Goal: Information Seeking & Learning: Learn about a topic

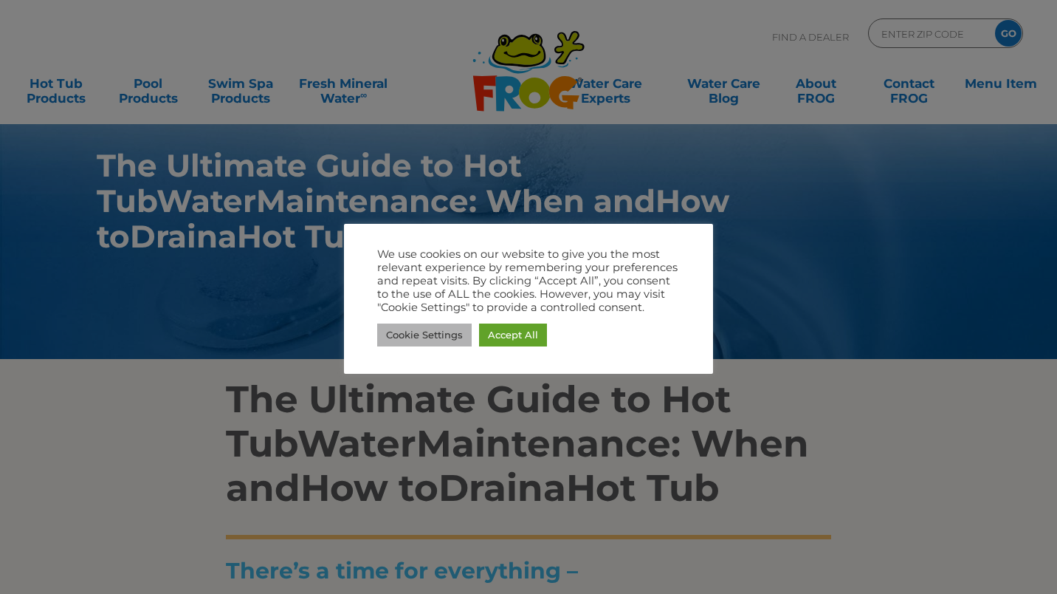
click at [436, 334] on link "Cookie Settings" at bounding box center [424, 334] width 95 height 23
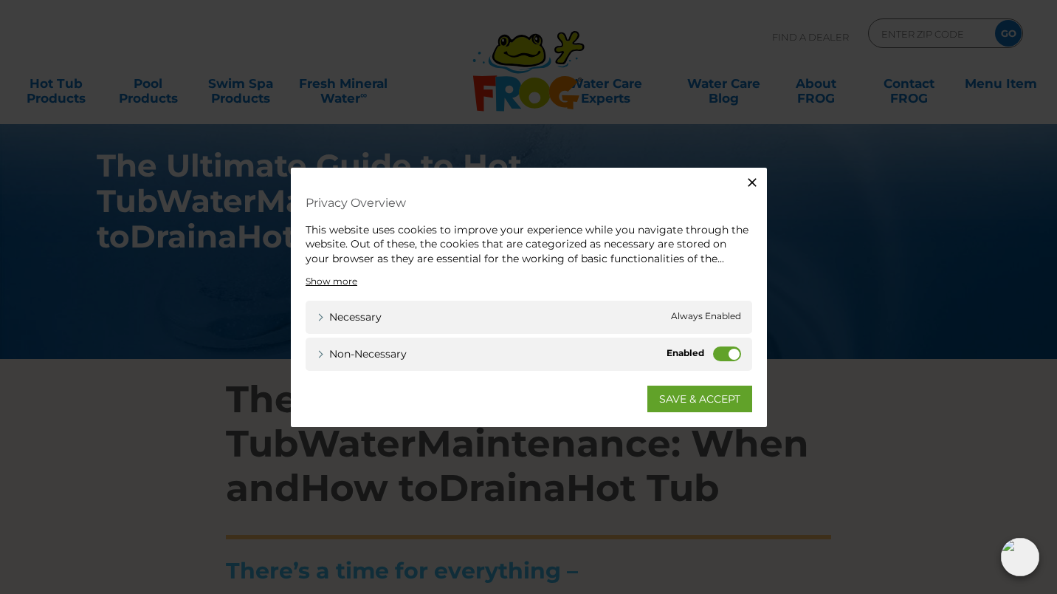
click at [739, 356] on label "Non-necessary" at bounding box center [727, 353] width 28 height 15
click at [0, 0] on input "Non-necessary" at bounding box center [0, 0] width 0 height 0
click at [701, 399] on link "SAVE & ACCEPT" at bounding box center [700, 398] width 105 height 27
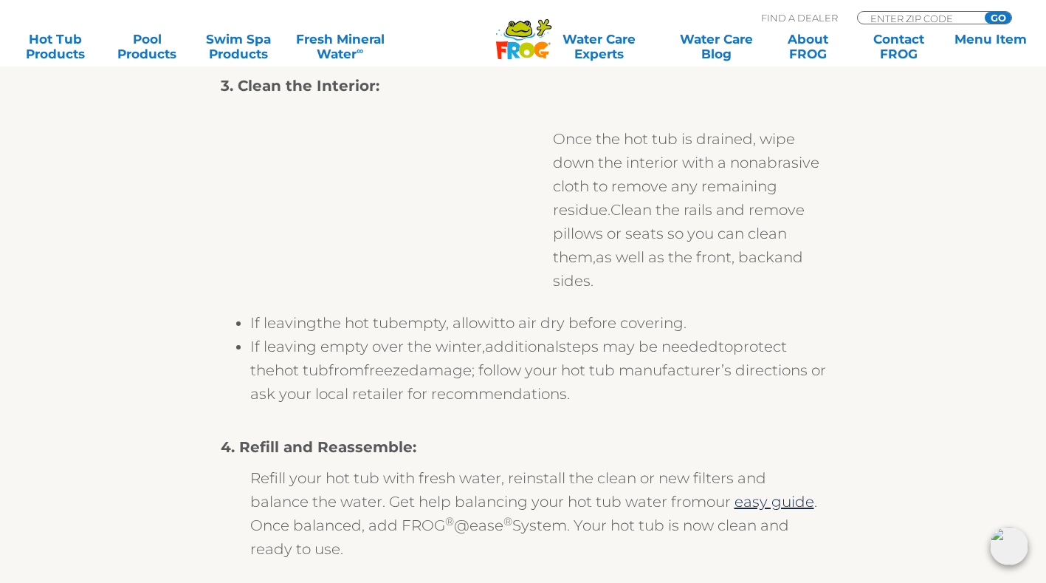
scroll to position [2953, 0]
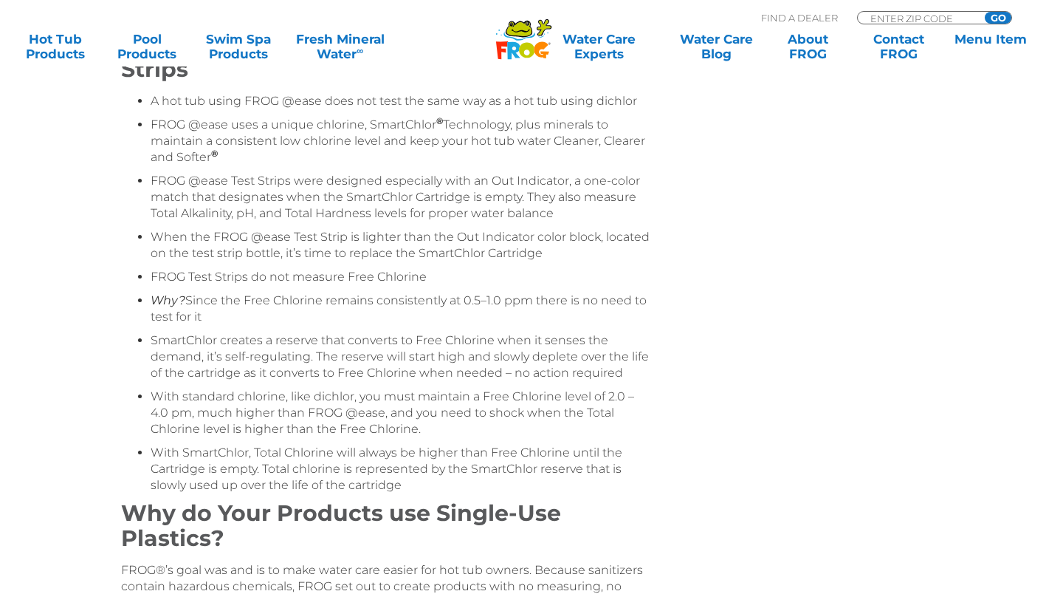
scroll to position [3765, 0]
